Goal: Navigation & Orientation: Go to known website

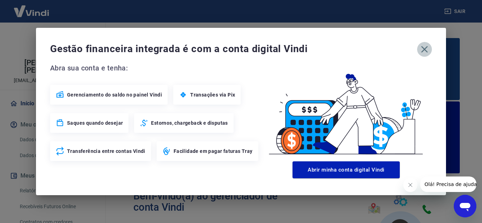
click at [424, 48] on icon "button" at bounding box center [424, 49] width 11 height 11
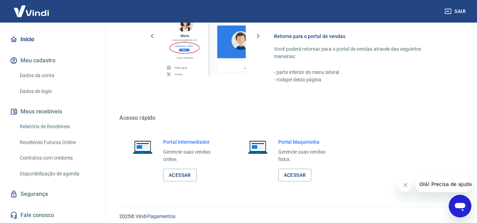
scroll to position [492, 0]
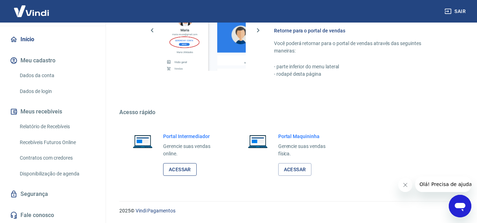
click at [187, 170] on link "Acessar" at bounding box center [180, 169] width 34 height 13
